Goal: Information Seeking & Learning: Find contact information

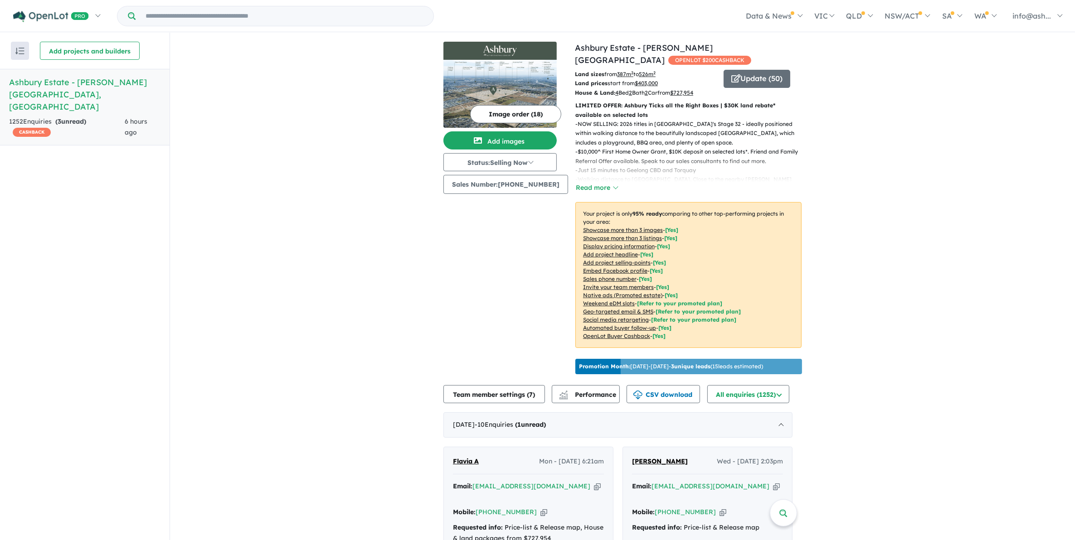
scroll to position [227, 0]
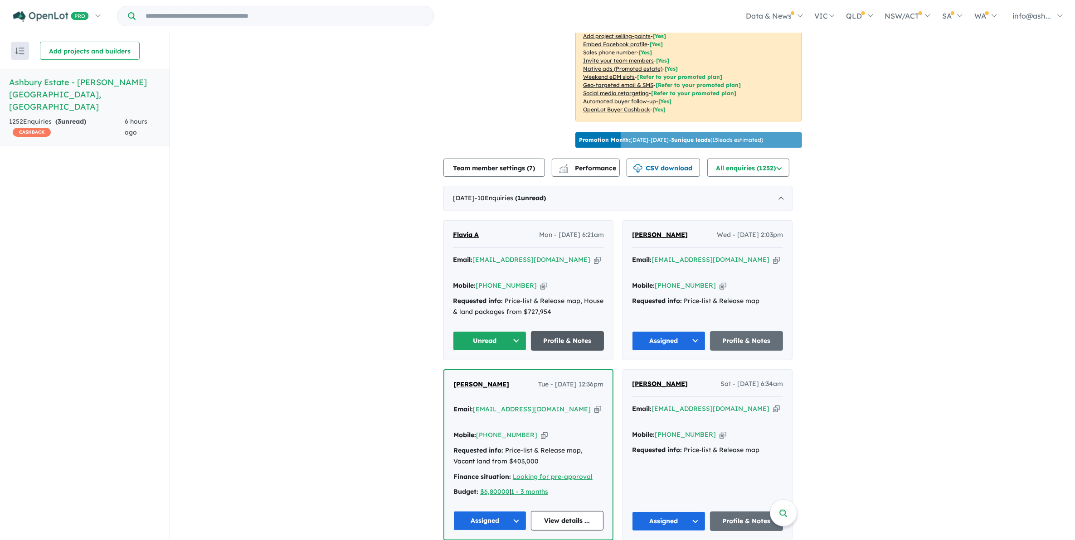
click at [562, 331] on link "Profile & Notes" at bounding box center [567, 340] width 73 height 19
click at [518, 331] on button "Unread" at bounding box center [489, 340] width 73 height 19
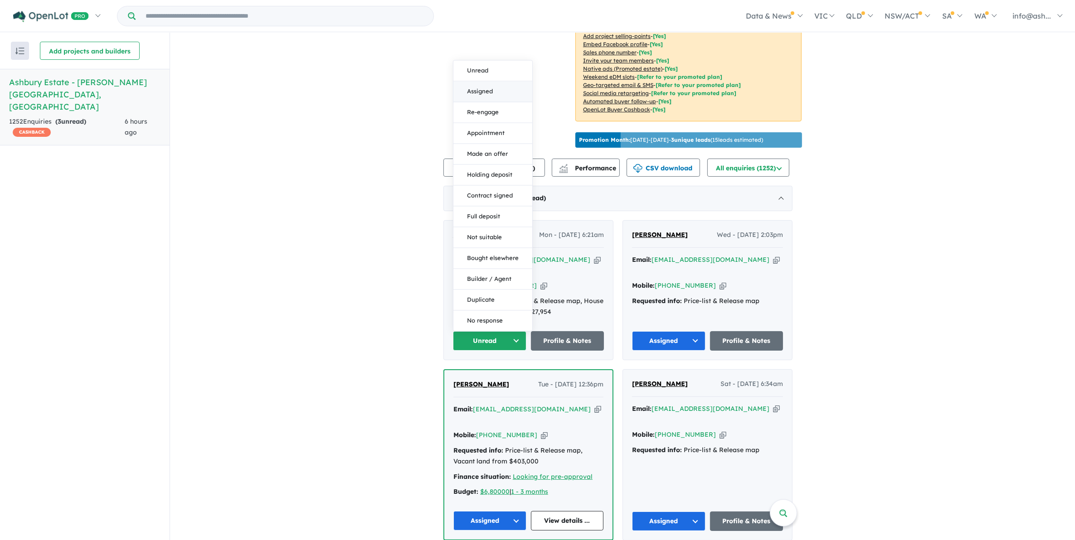
click at [489, 81] on button "Assigned" at bounding box center [492, 91] width 79 height 21
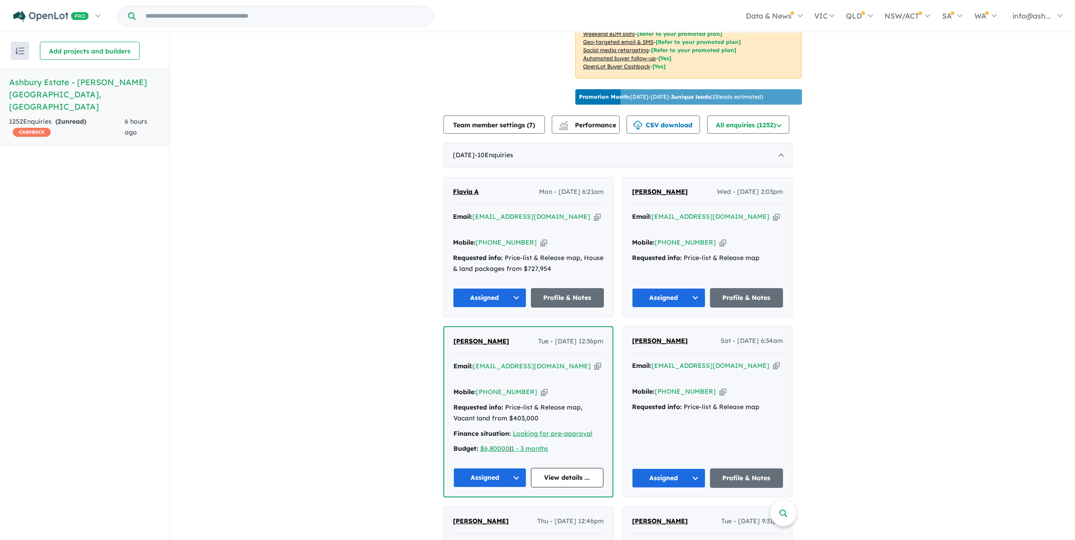
scroll to position [283, 0]
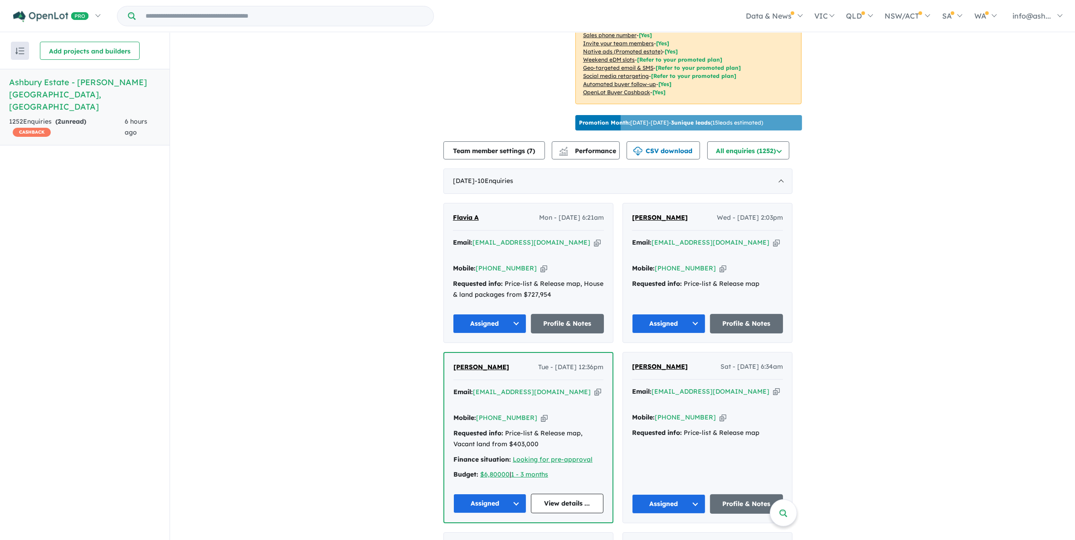
scroll to position [227, 0]
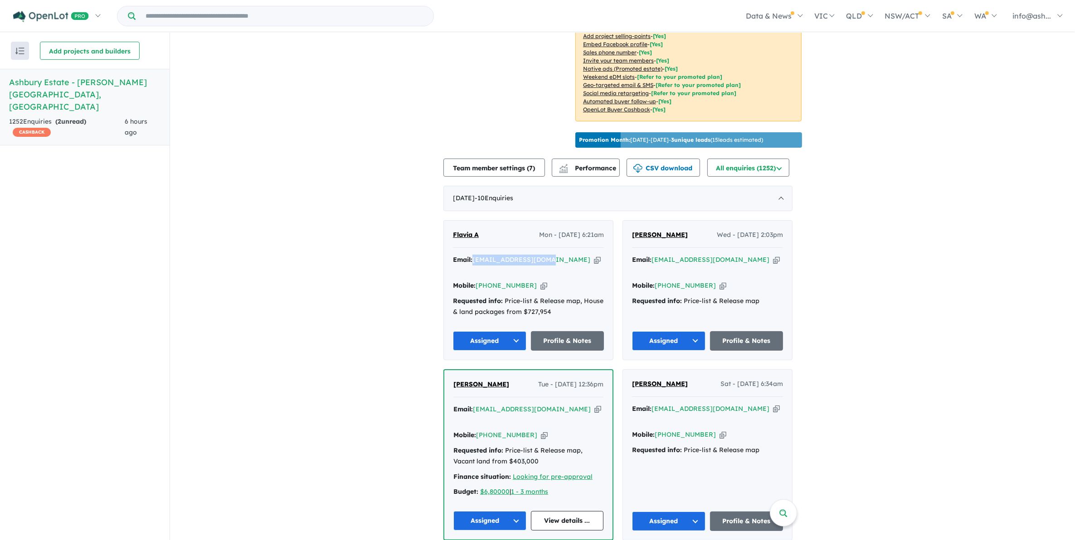
drag, startPoint x: 550, startPoint y: 257, endPoint x: 477, endPoint y: 258, distance: 73.5
click at [477, 258] on div "Email: fagnsurvey@gmail.com Copied!" at bounding box center [528, 266] width 151 height 22
copy a%20Ashbury%20Estate%20-%20Armstrong%20Creek"] "[EMAIL_ADDRESS][DOMAIN_NAME]"
drag, startPoint x: 483, startPoint y: 229, endPoint x: 446, endPoint y: 229, distance: 37.6
click at [446, 229] on div "Flavia A Mon - 25/08/2025, 6:21am Email: fagnsurvey@gmail.com Copied! Mobile: +…" at bounding box center [528, 290] width 169 height 139
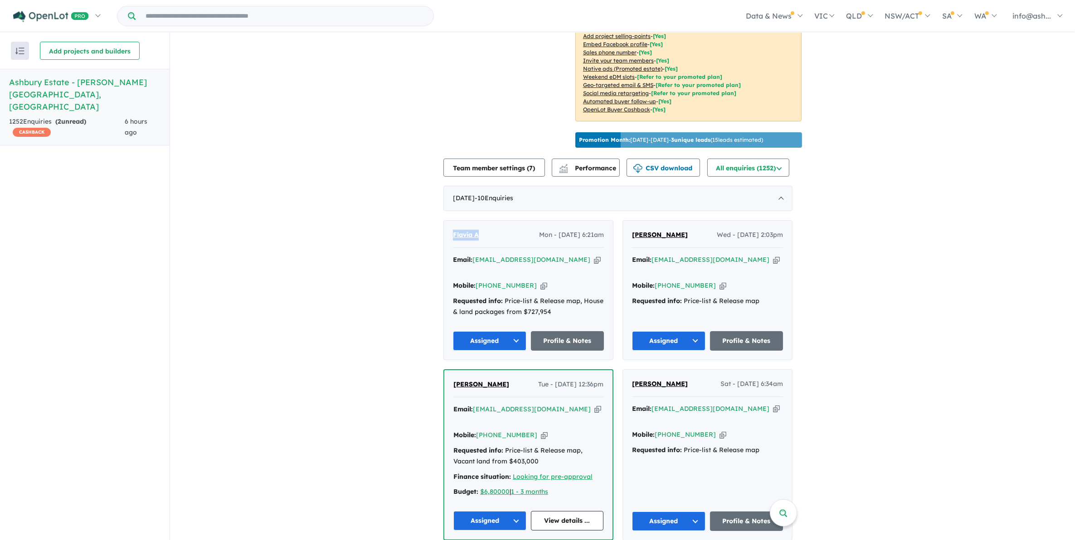
copy span "Flavia A"
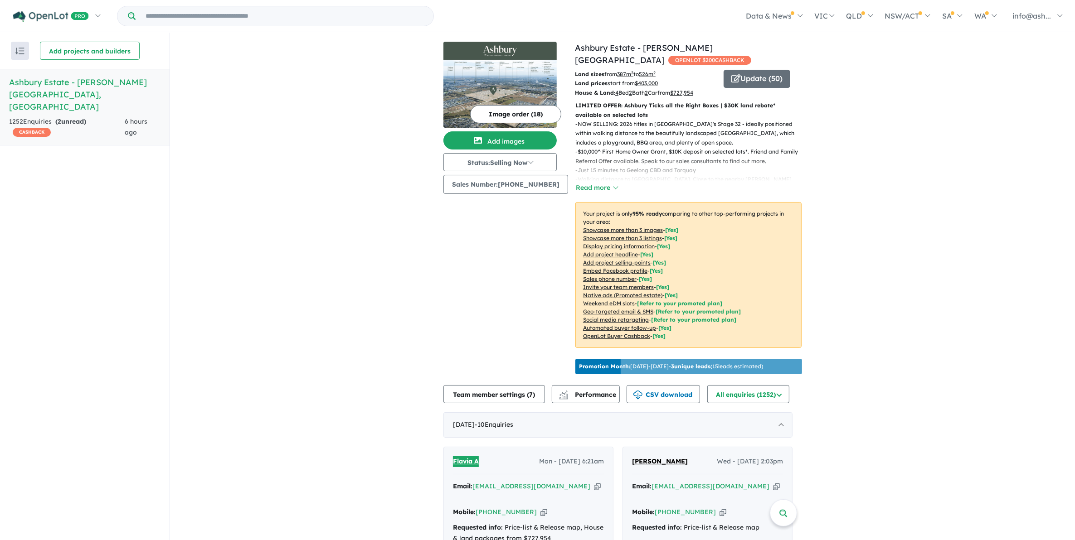
scroll to position [0, 0]
